Goal: Information Seeking & Learning: Learn about a topic

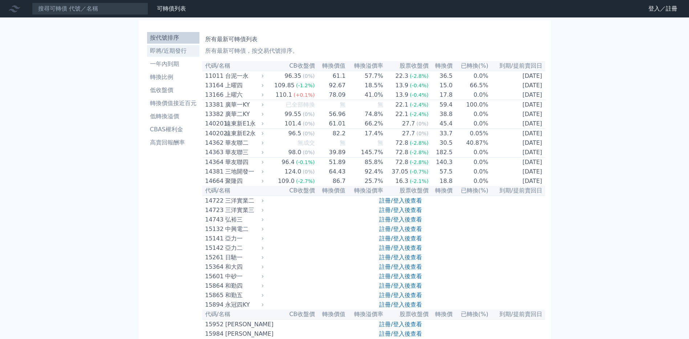
click at [172, 50] on li "即將/近期發行" at bounding box center [173, 51] width 52 height 9
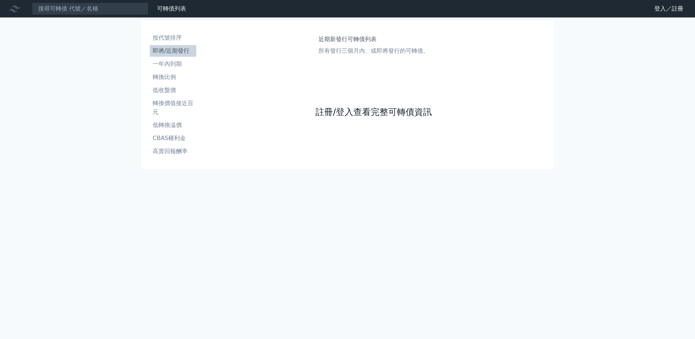
click at [340, 109] on link "註冊/登入查看完整可轉債資訊" at bounding box center [373, 112] width 116 height 12
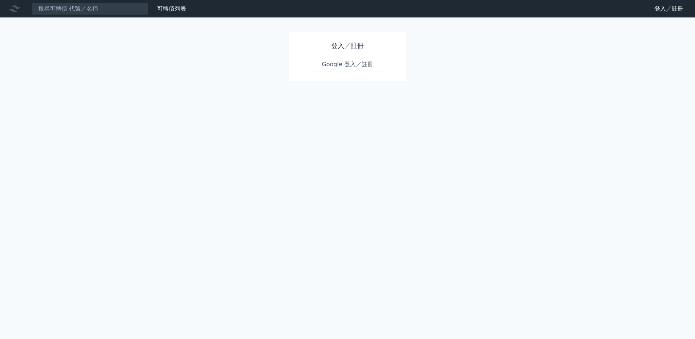
click at [334, 66] on link "Google 登入／註冊" at bounding box center [348, 64] width 76 height 15
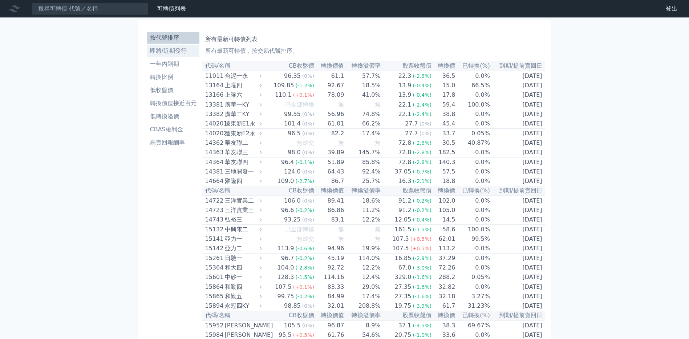
click at [160, 49] on li "即將/近期發行" at bounding box center [173, 51] width 52 height 9
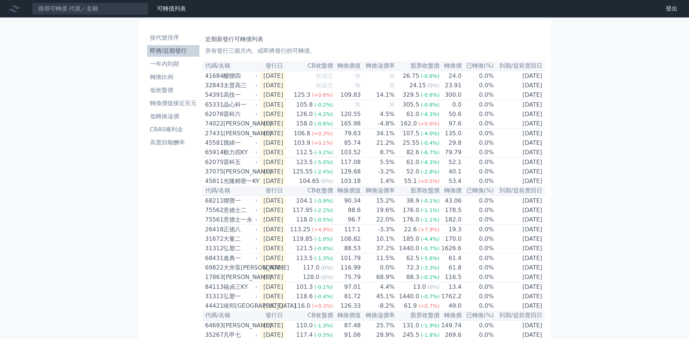
click at [100, 212] on div "可轉債列表 財務數據 可轉債列表 財務數據 登出 登出 按代號排序 即將/近期發行 一年內到期 轉換比例 低收盤價 轉換價值接近百元 低轉換溢價" at bounding box center [344, 257] width 689 height 514
click at [167, 39] on li "按代號排序" at bounding box center [173, 37] width 52 height 9
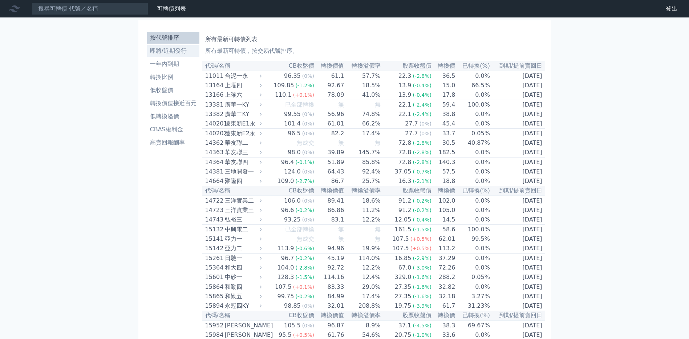
click at [185, 55] on li "即將/近期發行" at bounding box center [173, 51] width 52 height 9
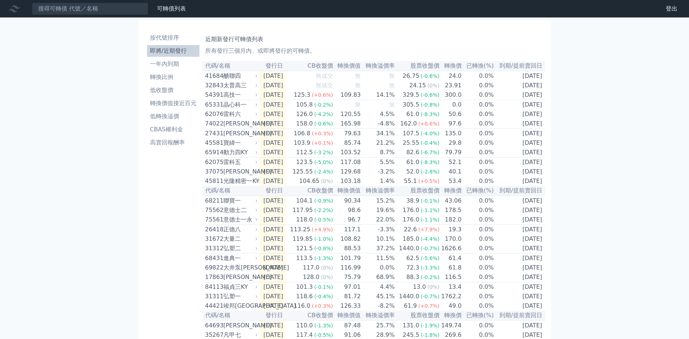
click at [593, 113] on div "可轉債列表 財務數據 可轉債列表 財務數據 登出 登出 按代號排序 即將/近期發行 一年內到期 轉換比例 低收盤價 轉換價值接近百元 低轉換溢價" at bounding box center [344, 257] width 689 height 514
click at [563, 82] on div "可轉債列表 財務數據 可轉債列表 財務數據 登出 登出 按代號排序 即將/近期發行 一年內到期 轉換比例 低收盤價 轉換價值接近百元 低轉換溢價" at bounding box center [344, 257] width 689 height 514
click at [164, 62] on li "一年內到期" at bounding box center [173, 64] width 52 height 9
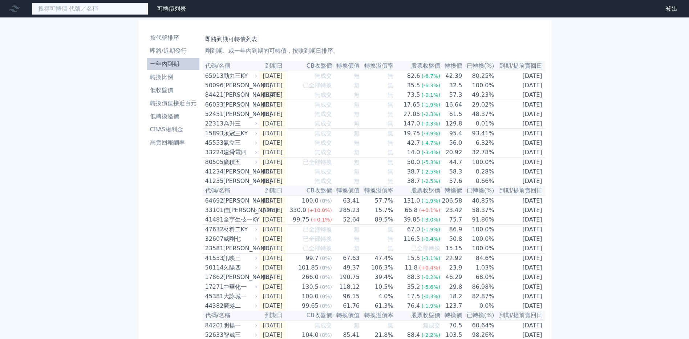
click at [68, 12] on input at bounding box center [90, 9] width 116 height 12
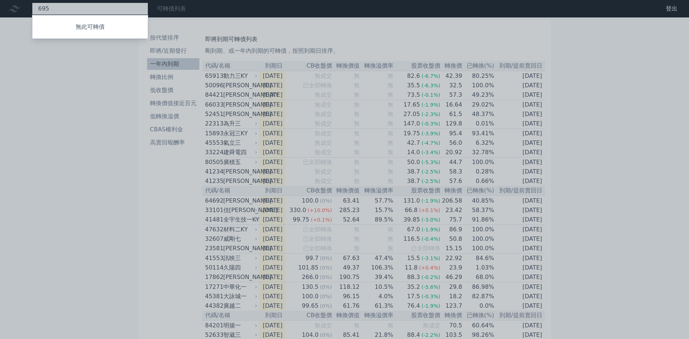
type input "6957"
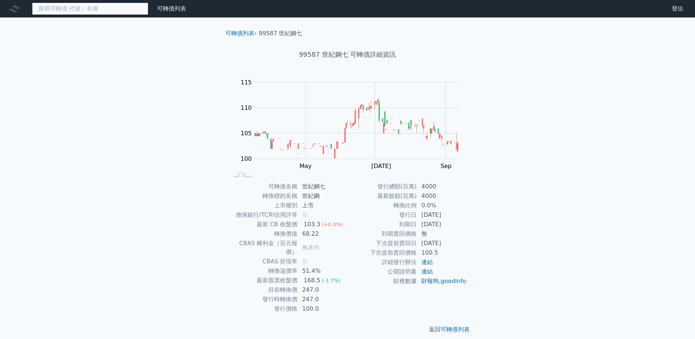
click at [120, 10] on input at bounding box center [90, 9] width 116 height 12
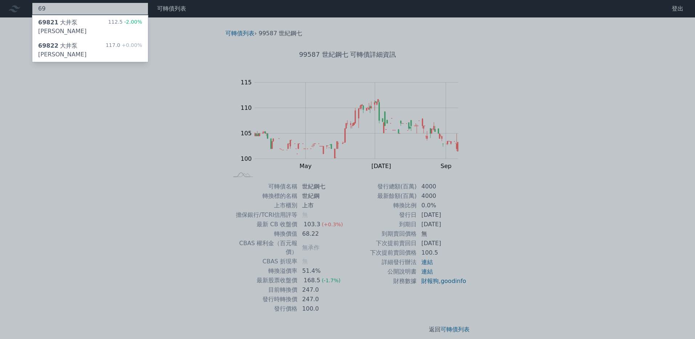
type input "6"
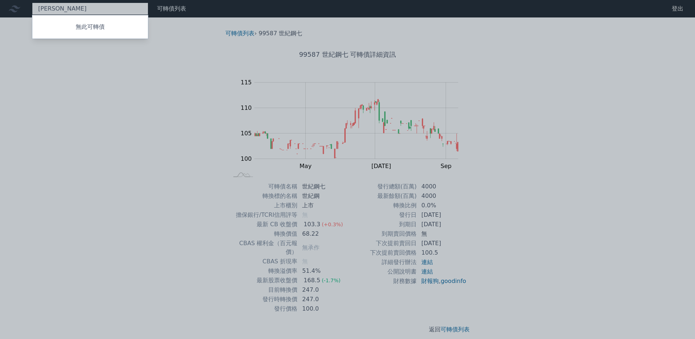
type input "裕慶"
click at [136, 45] on div at bounding box center [347, 169] width 695 height 339
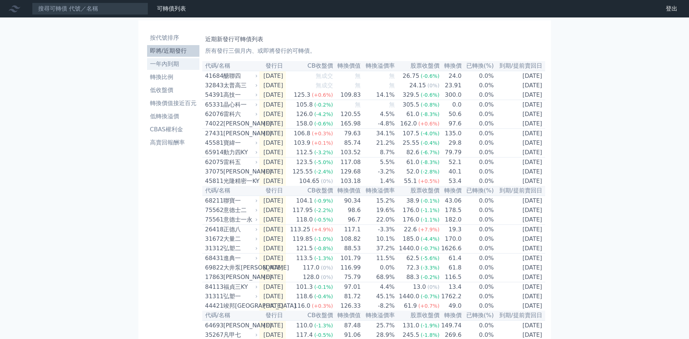
click at [174, 67] on li "一年內到期" at bounding box center [173, 64] width 52 height 9
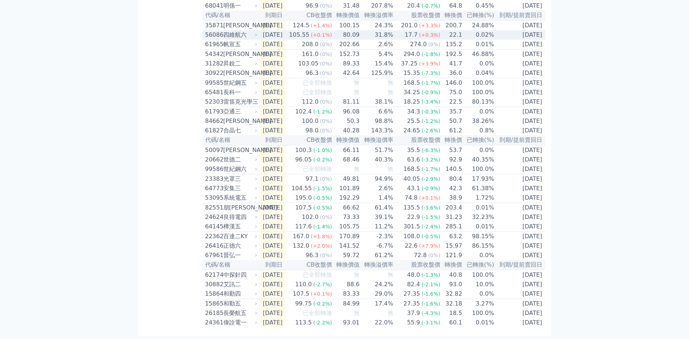
scroll to position [1013, 0]
